Goal: Use online tool/utility: Utilize a website feature to perform a specific function

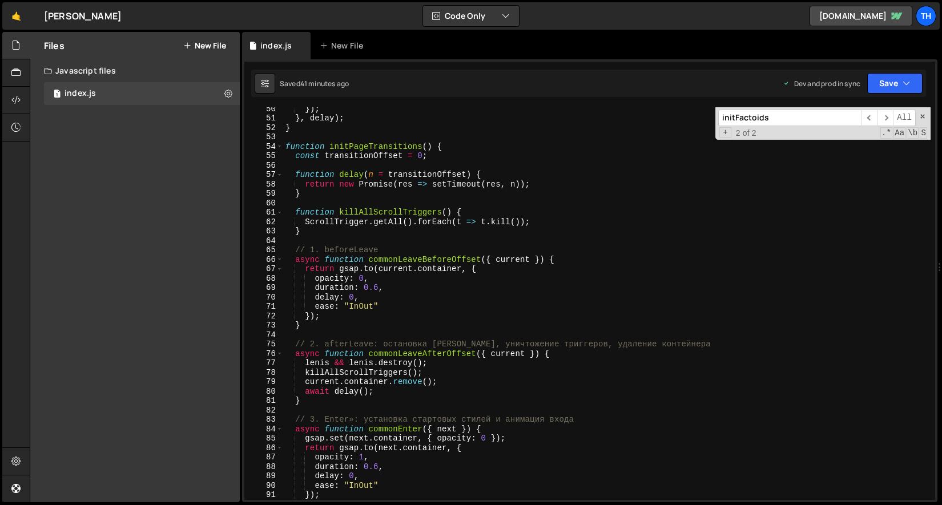
scroll to position [329, 0]
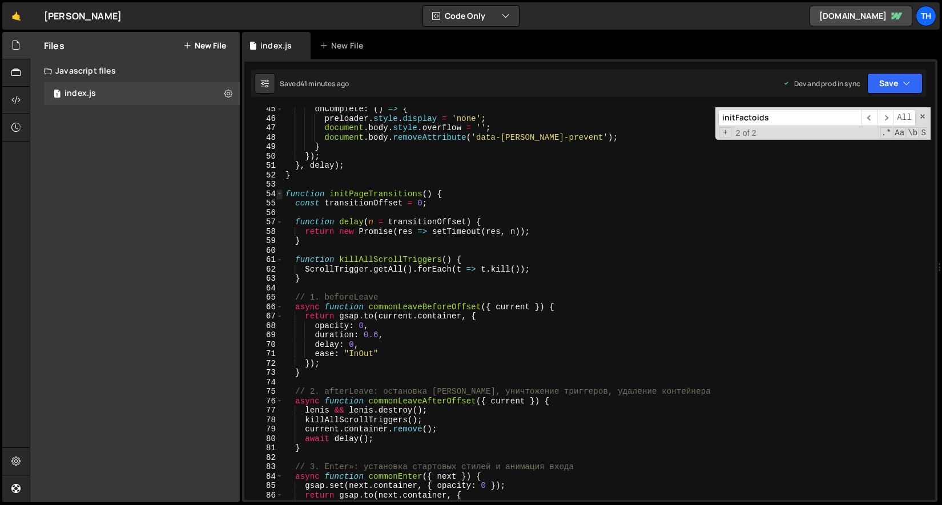
click at [277, 192] on span at bounding box center [279, 194] width 6 height 10
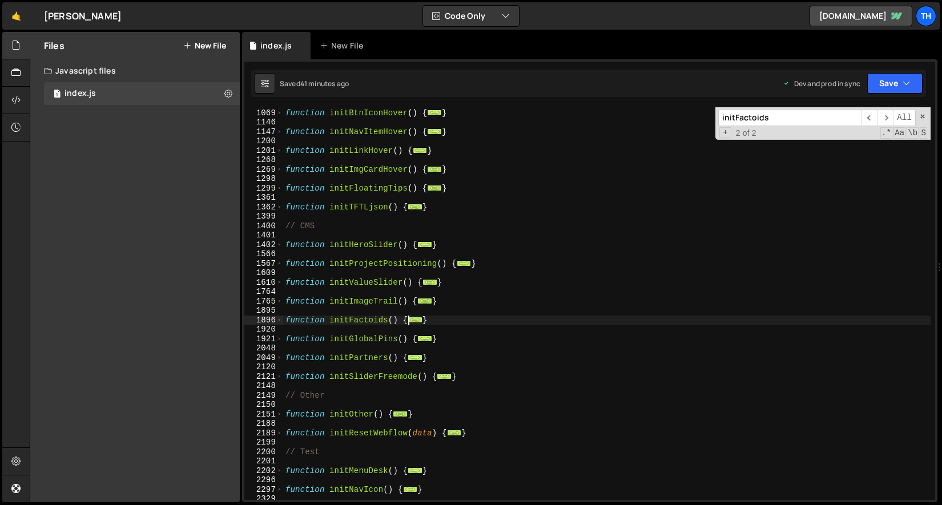
scroll to position [750, 0]
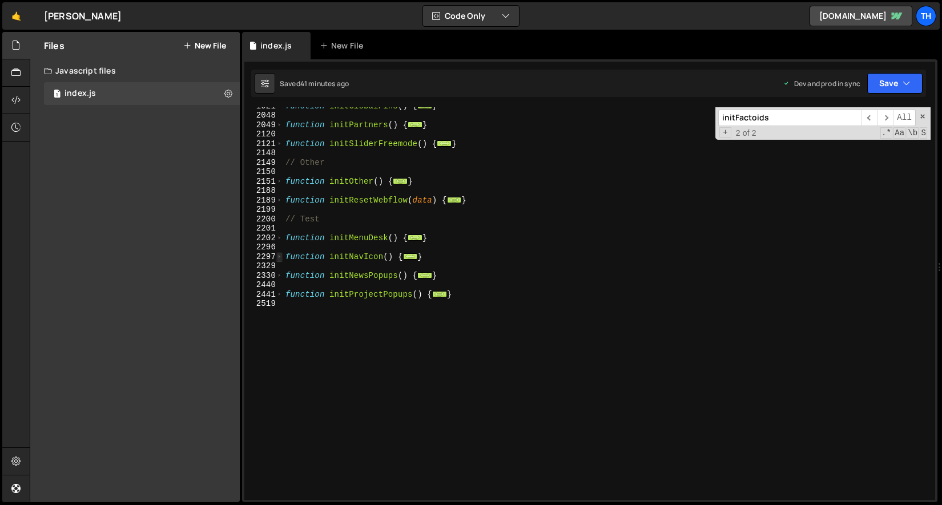
click at [277, 257] on span at bounding box center [279, 257] width 6 height 10
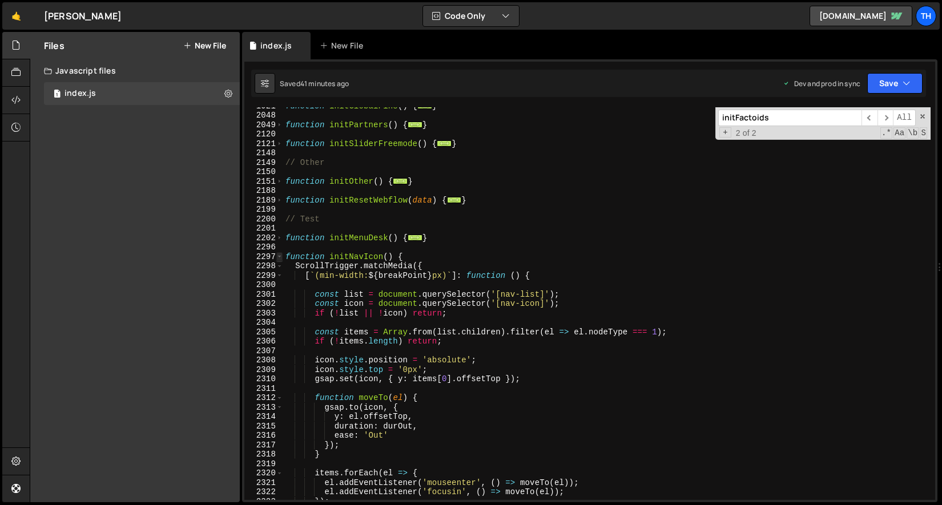
click at [277, 257] on span at bounding box center [279, 257] width 6 height 10
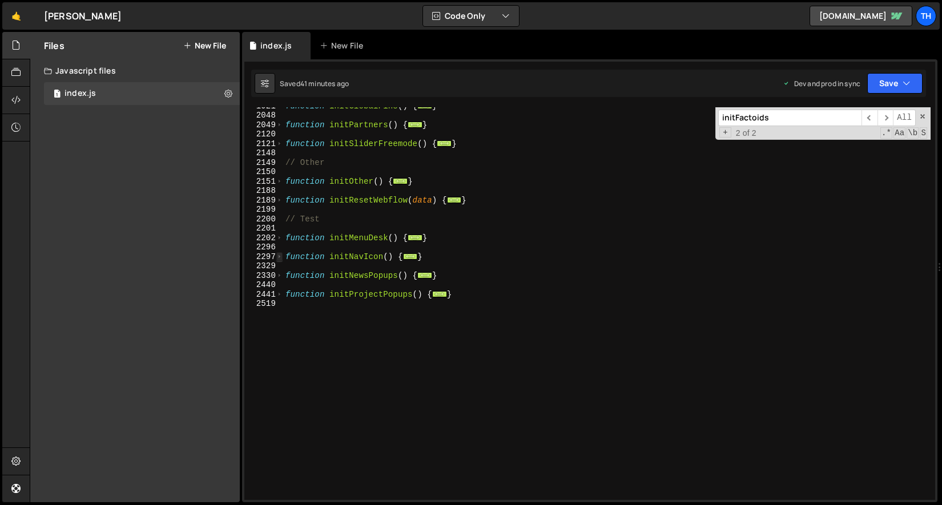
click at [277, 257] on span at bounding box center [279, 257] width 6 height 10
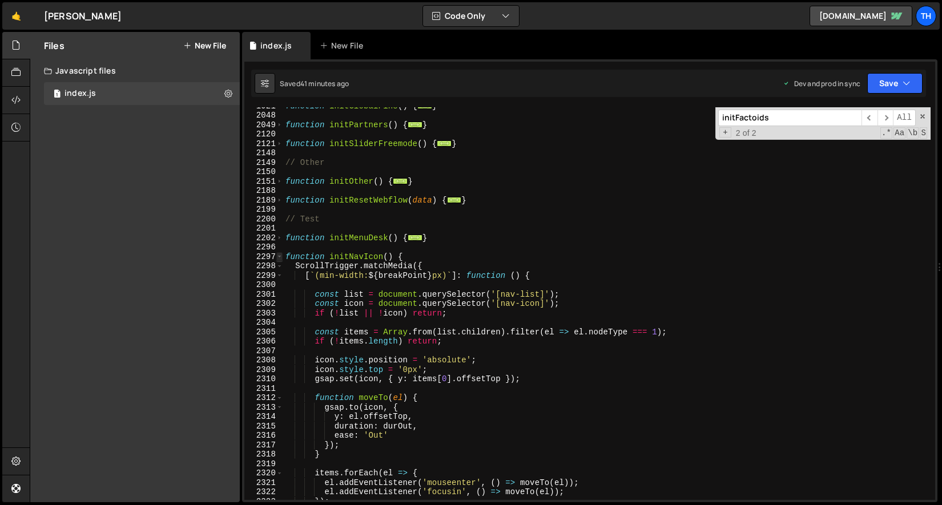
click at [277, 257] on span at bounding box center [279, 257] width 6 height 10
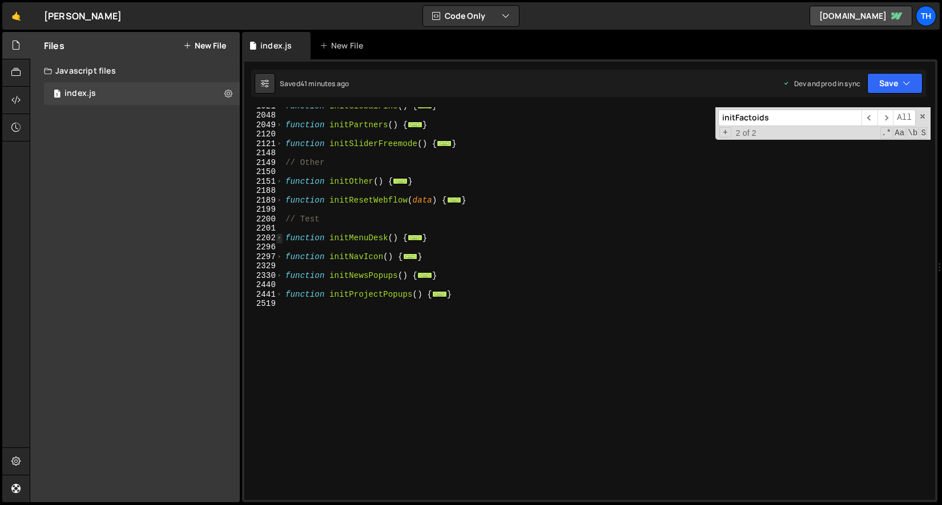
click at [279, 240] on span at bounding box center [279, 238] width 6 height 10
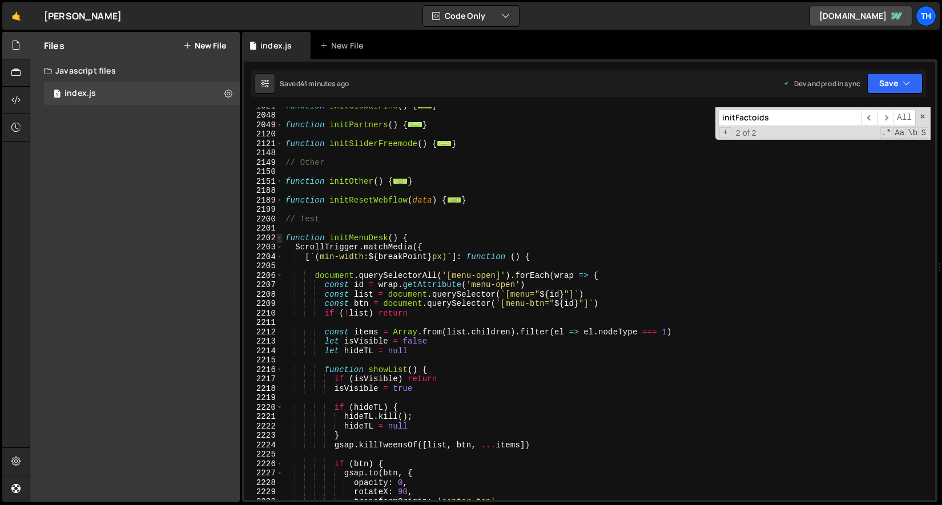
click at [279, 240] on span at bounding box center [279, 238] width 6 height 10
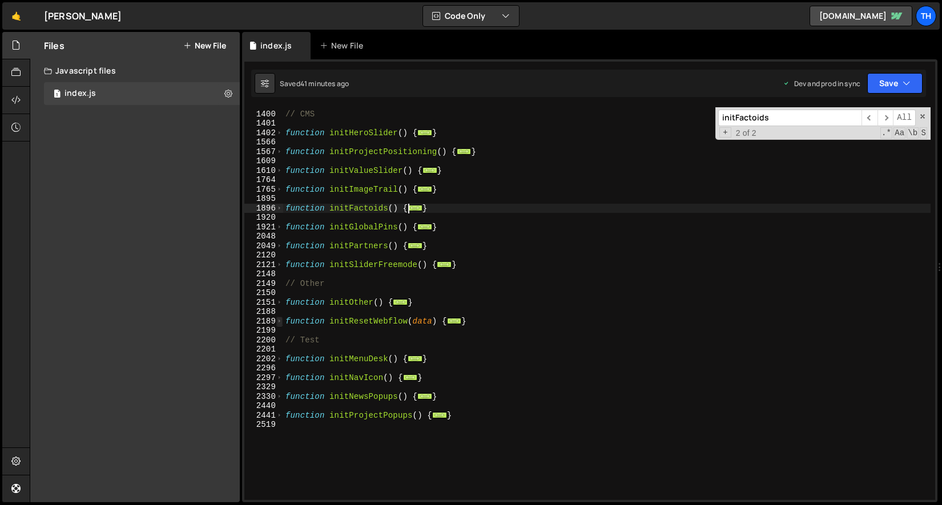
scroll to position [602, 0]
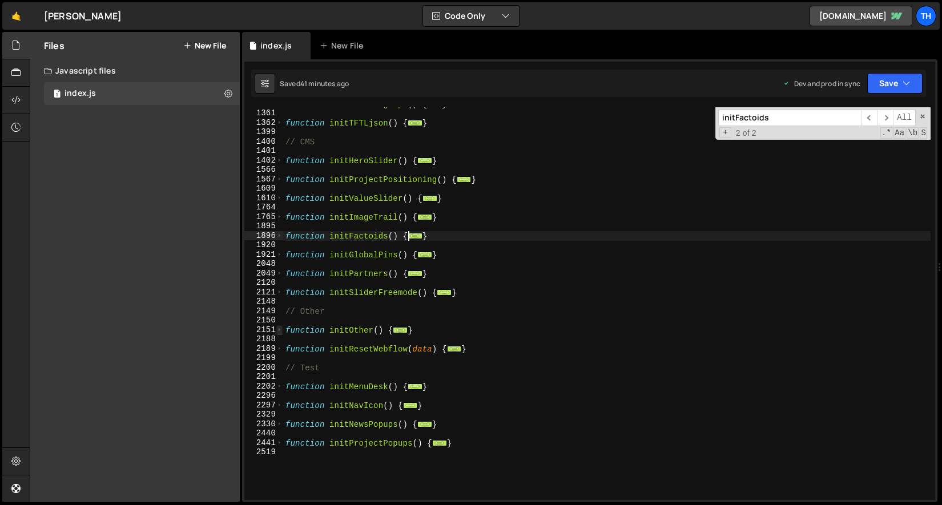
click at [279, 329] on span at bounding box center [279, 330] width 6 height 10
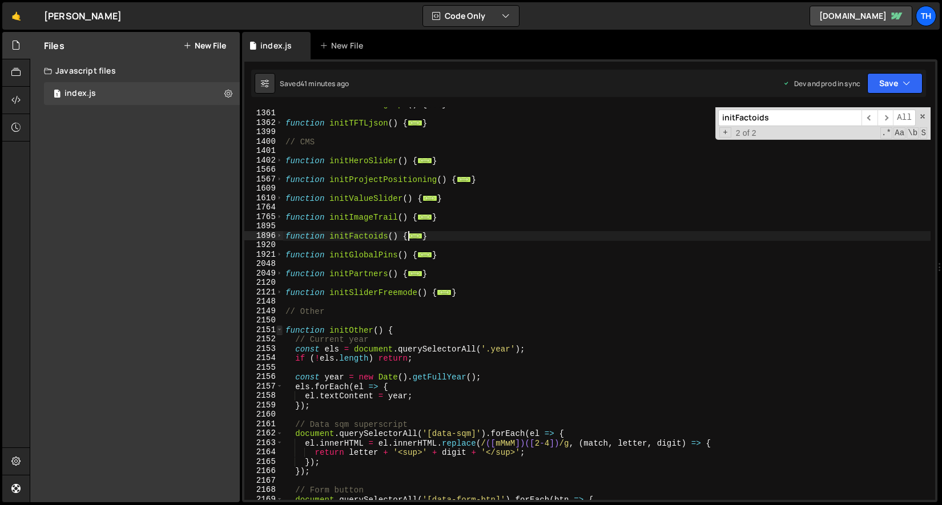
click at [279, 329] on span at bounding box center [279, 330] width 6 height 10
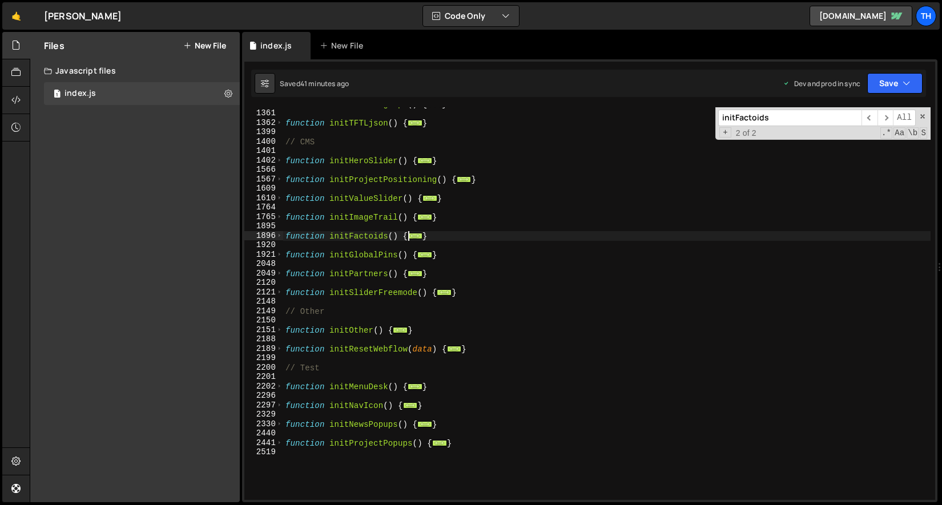
click at [284, 289] on div "function initFloatingTips ( ) { ... } function initTFTLjson ( ) { ... } // CMS …" at bounding box center [606, 305] width 647 height 412
click at [283, 314] on div "2149" at bounding box center [263, 311] width 39 height 10
click at [282, 295] on span at bounding box center [279, 293] width 6 height 10
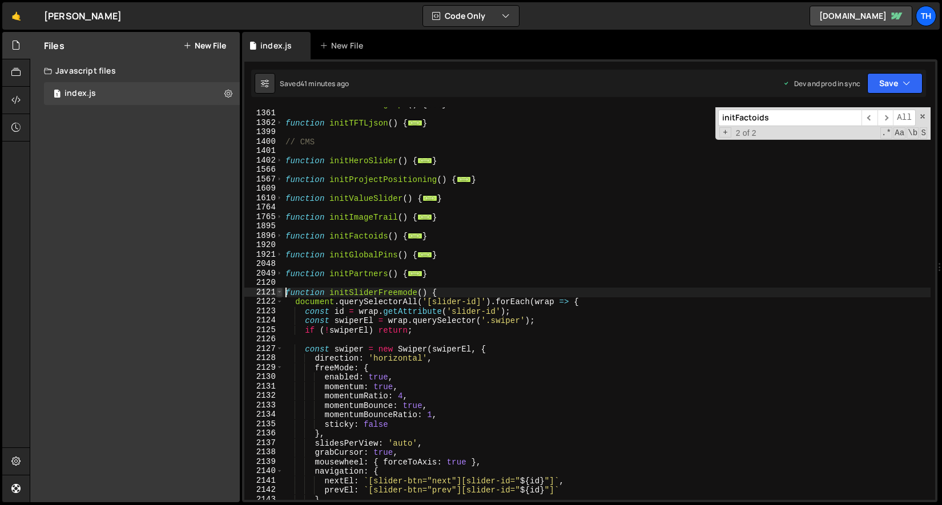
click at [282, 292] on span at bounding box center [279, 293] width 6 height 10
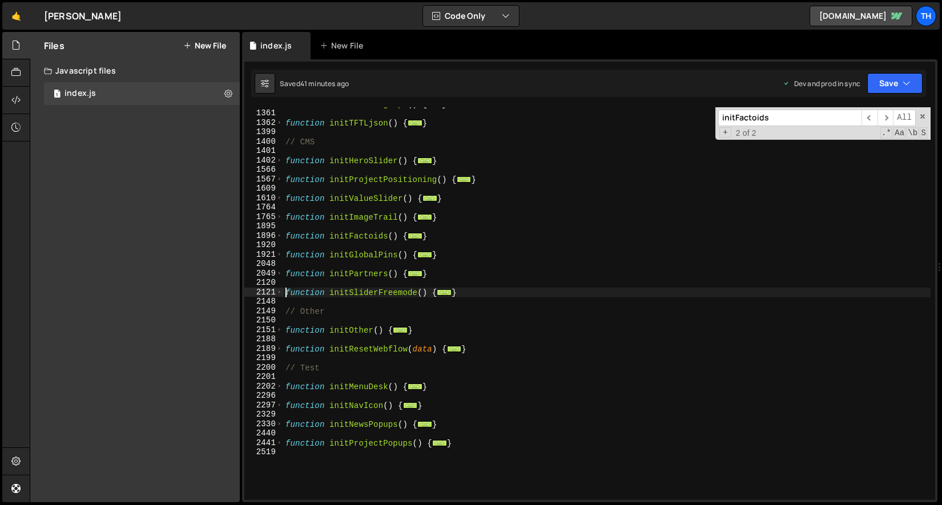
click at [279, 279] on div "2120" at bounding box center [263, 283] width 39 height 10
click at [279, 276] on span at bounding box center [279, 274] width 6 height 10
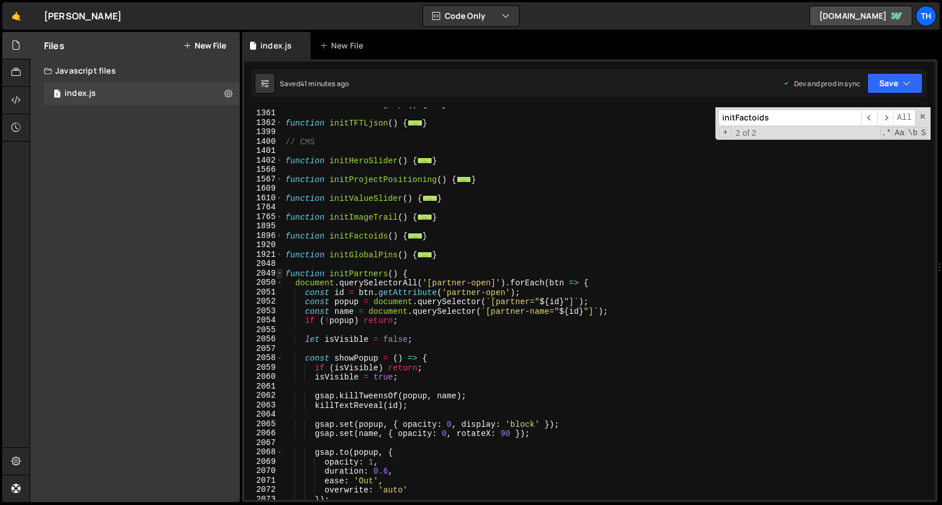
click at [279, 276] on span at bounding box center [279, 274] width 6 height 10
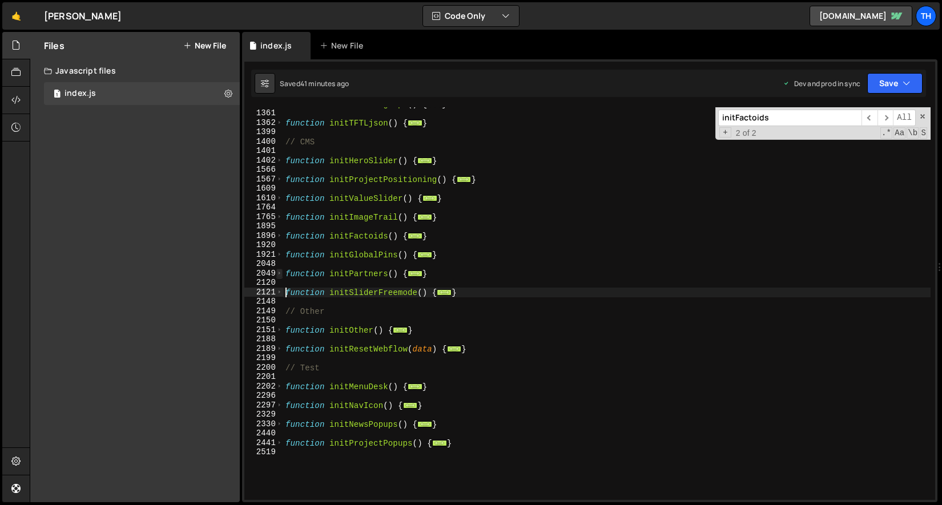
click at [279, 276] on span at bounding box center [279, 274] width 6 height 10
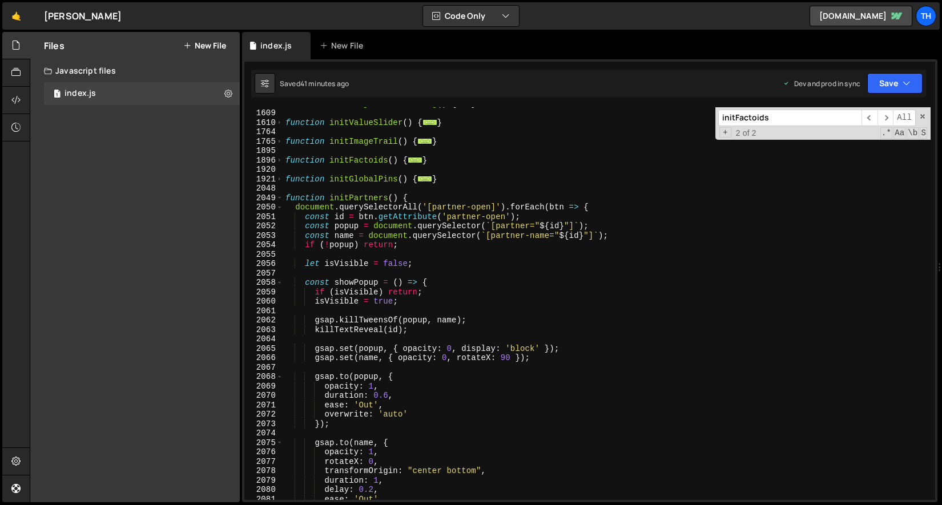
scroll to position [677, 0]
click at [439, 199] on div "function initProjectPositioning ( ) { ... } function initValueSlider ( ) { ... …" at bounding box center [606, 305] width 647 height 412
type textarea "function initPartners() {"
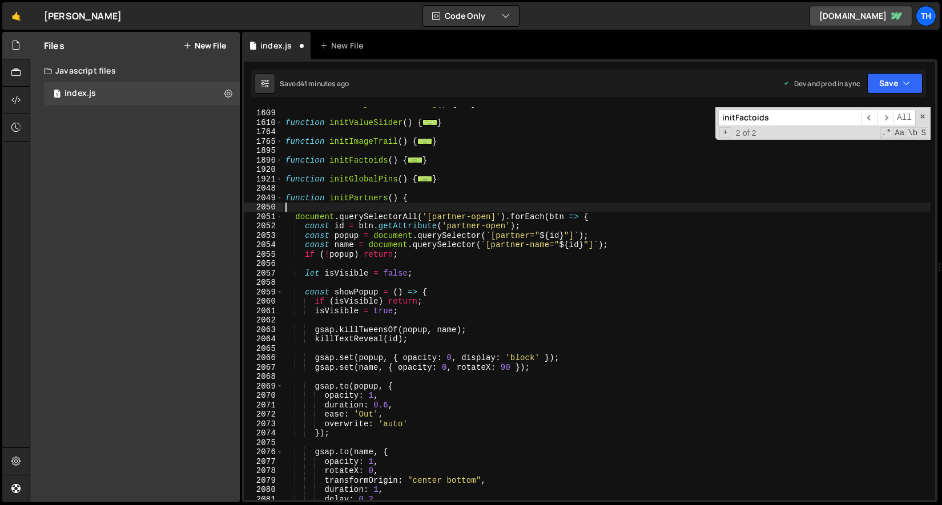
paste textarea "});"
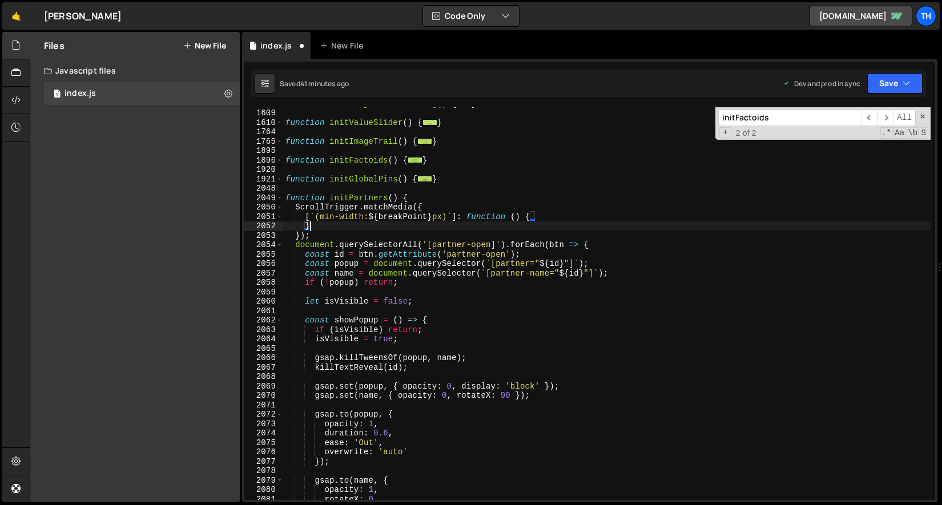
drag, startPoint x: 332, startPoint y: 228, endPoint x: 296, endPoint y: 228, distance: 36.0
click at [296, 228] on div "function initProjectPositioning ( ) { ... } function initValueSlider ( ) { ... …" at bounding box center [606, 305] width 647 height 412
click at [332, 232] on div "function initProjectPositioning ( ) { ... } function initValueSlider ( ) { ... …" at bounding box center [606, 305] width 647 height 412
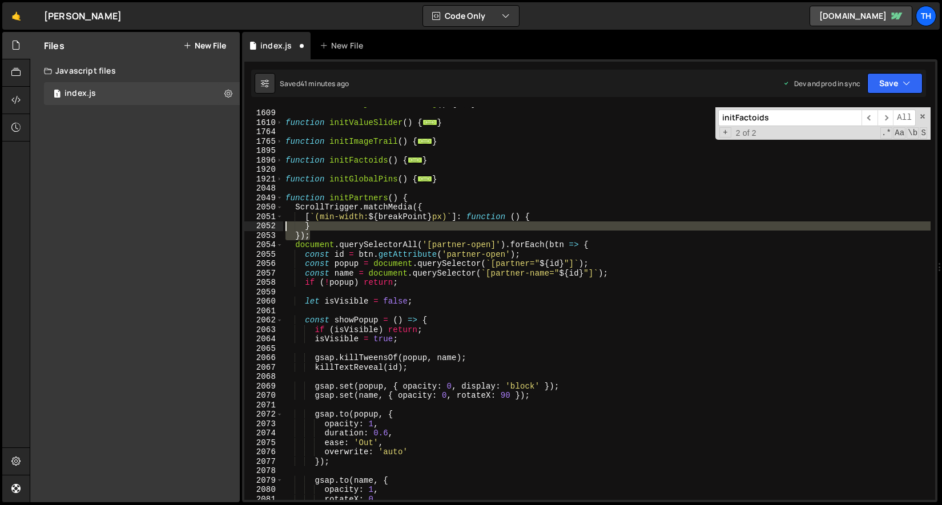
drag, startPoint x: 346, startPoint y: 233, endPoint x: 271, endPoint y: 228, distance: 76.1
click at [271, 228] on div "}); 1567 1609 1610 1764 1765 1895 1896 1920 1921 2048 2049 2050 2051 2052 2053 …" at bounding box center [589, 303] width 691 height 393
type textarea "} });"
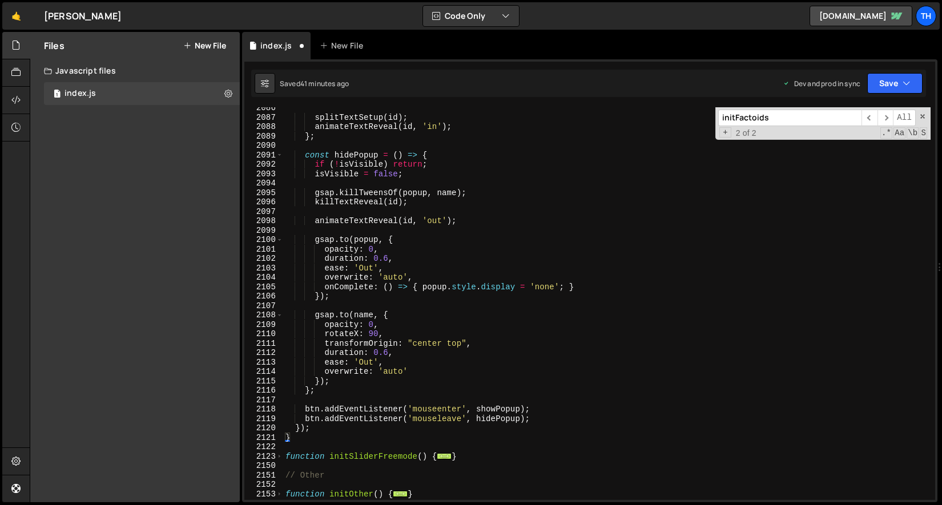
scroll to position [1143, 0]
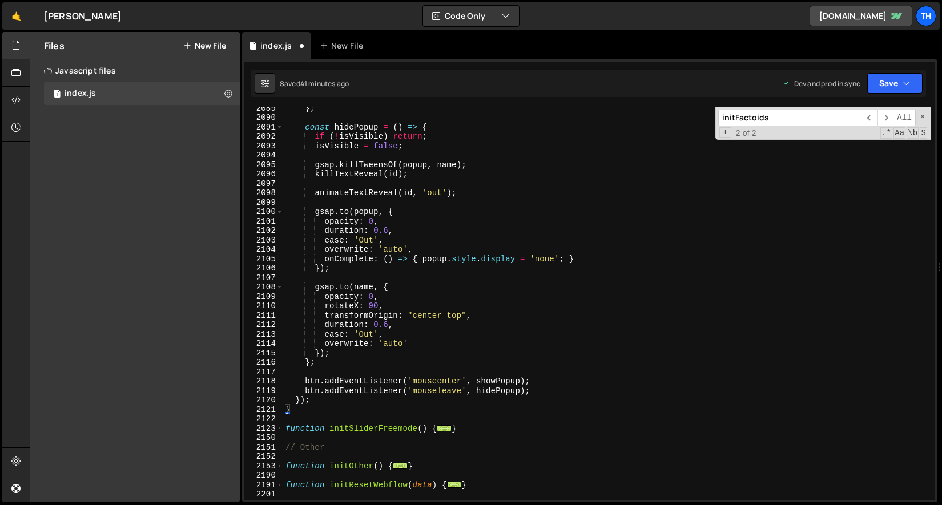
click at [324, 395] on div "} ; const hidePopup = ( ) => { if ( ! isVisible ) return ; isVisible = false ; …" at bounding box center [606, 309] width 647 height 412
click at [320, 406] on div "} ; const hidePopup = ( ) => { if ( ! isVisible ) return ; isVisible = false ; …" at bounding box center [606, 309] width 647 height 412
click at [325, 395] on div "} ; const hidePopup = ( ) => { if ( ! isVisible ) return ; isVisible = false ; …" at bounding box center [606, 309] width 647 height 412
click at [322, 400] on div "} ; const hidePopup = ( ) => { if ( ! isVisible ) return ; isVisible = false ; …" at bounding box center [606, 309] width 647 height 412
type textarea "});"
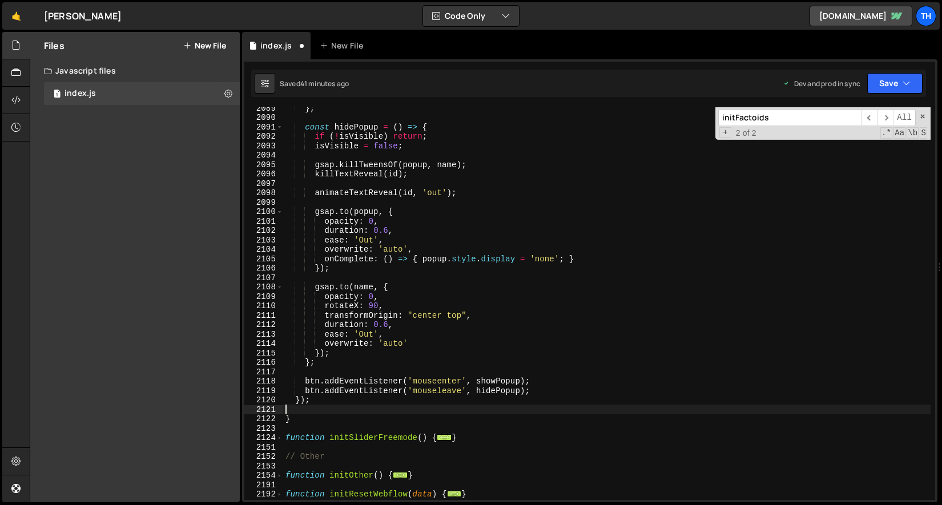
paste textarea "});"
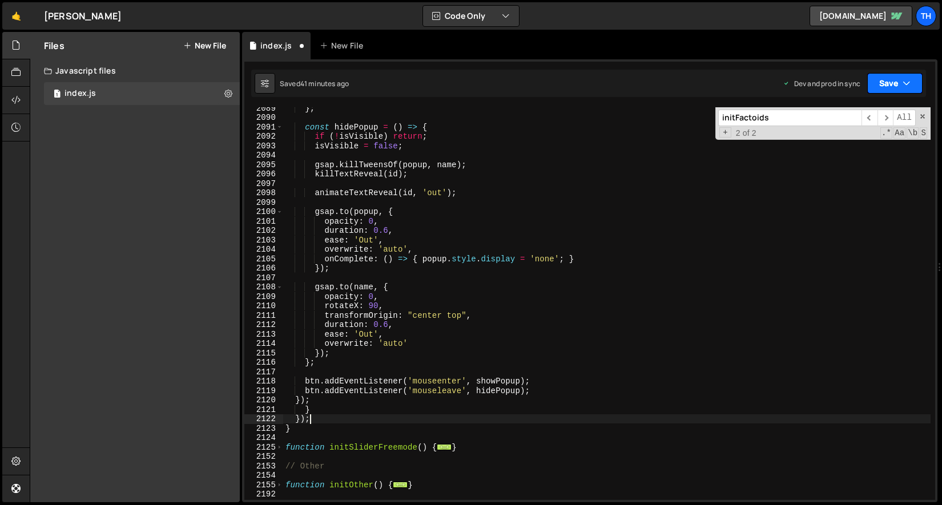
type textarea "});"
click at [904, 81] on icon "button" at bounding box center [906, 83] width 8 height 11
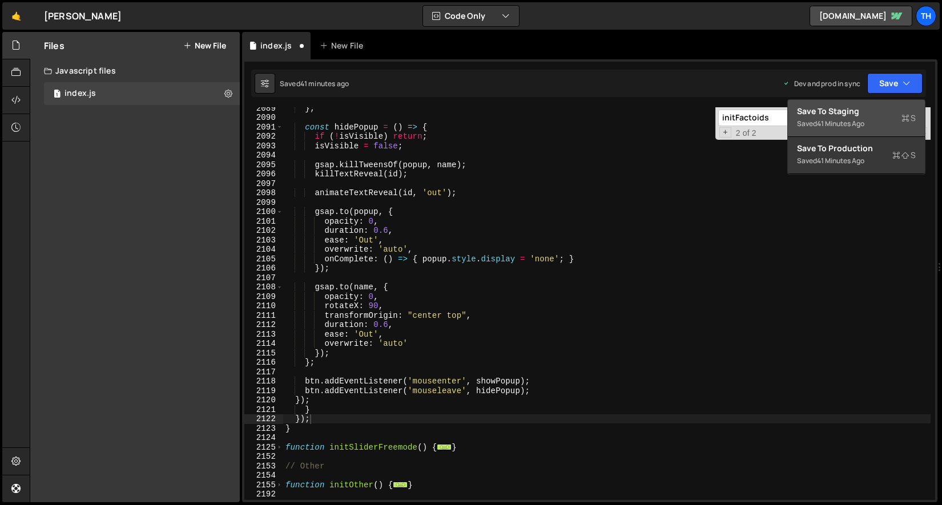
click at [876, 115] on div "Save to Staging S" at bounding box center [856, 111] width 119 height 11
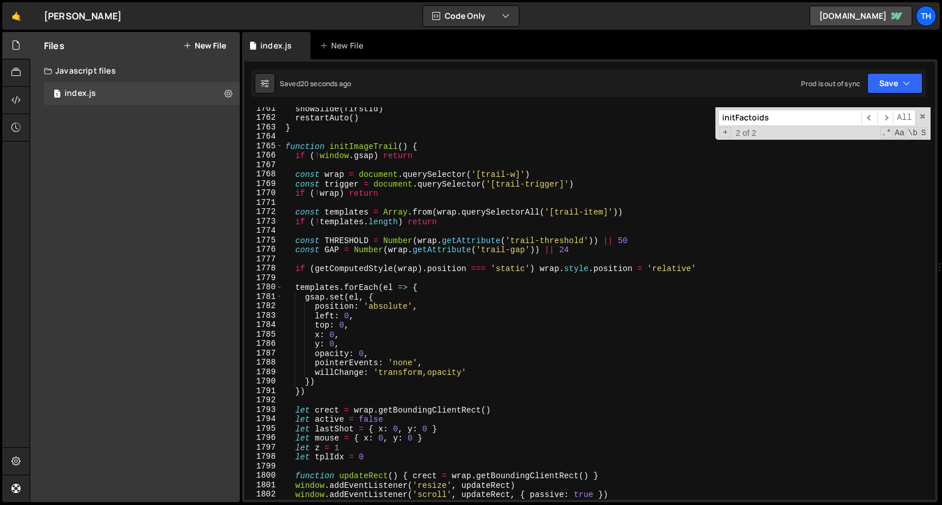
scroll to position [13052, 0]
click at [279, 150] on span at bounding box center [279, 147] width 6 height 10
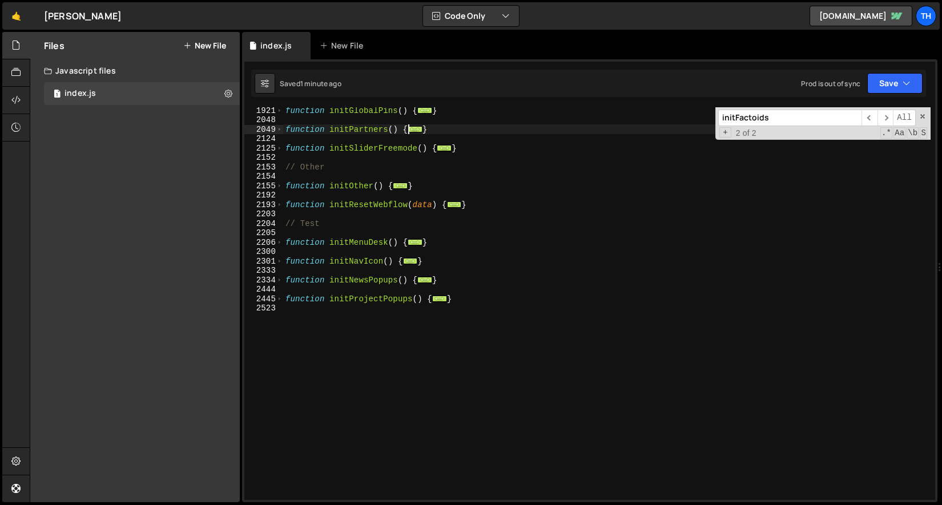
scroll to position [578, 0]
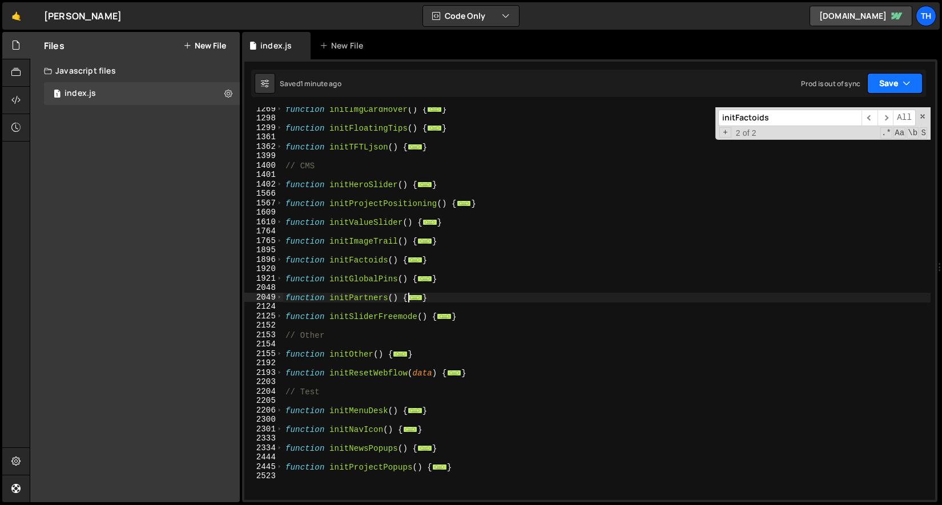
click at [889, 75] on button "Save" at bounding box center [894, 83] width 55 height 21
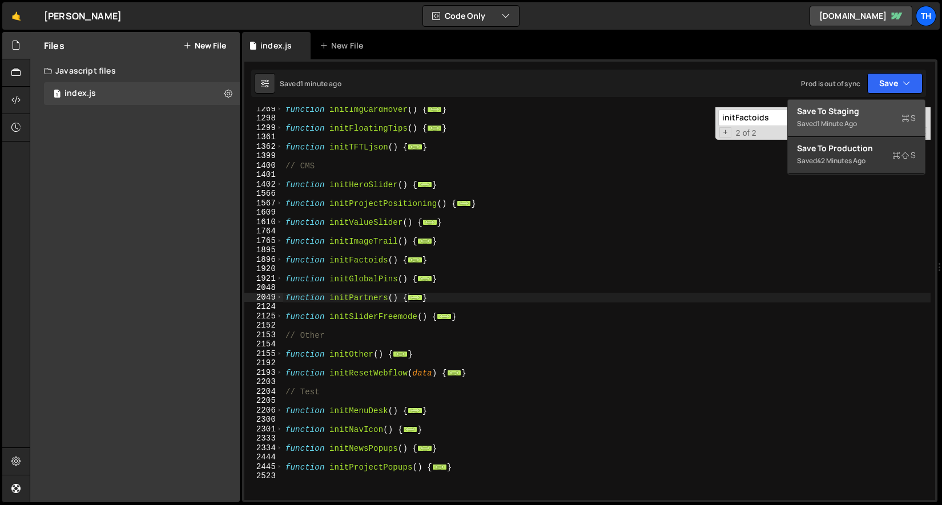
click at [880, 128] on div "Saved 1 minute ago" at bounding box center [856, 124] width 119 height 14
